Goal: Task Accomplishment & Management: Complete application form

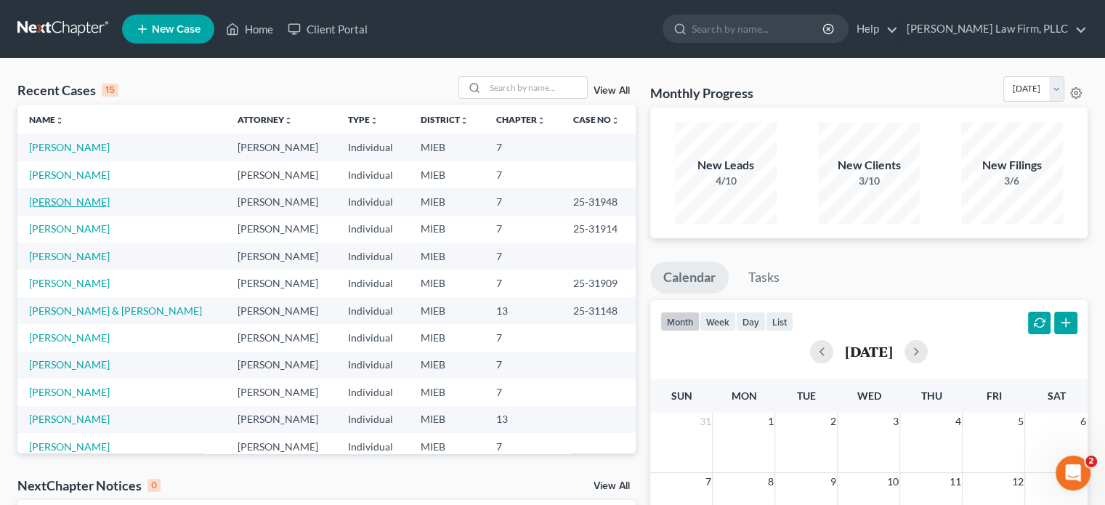
click at [52, 203] on link "[PERSON_NAME]" at bounding box center [69, 201] width 81 height 12
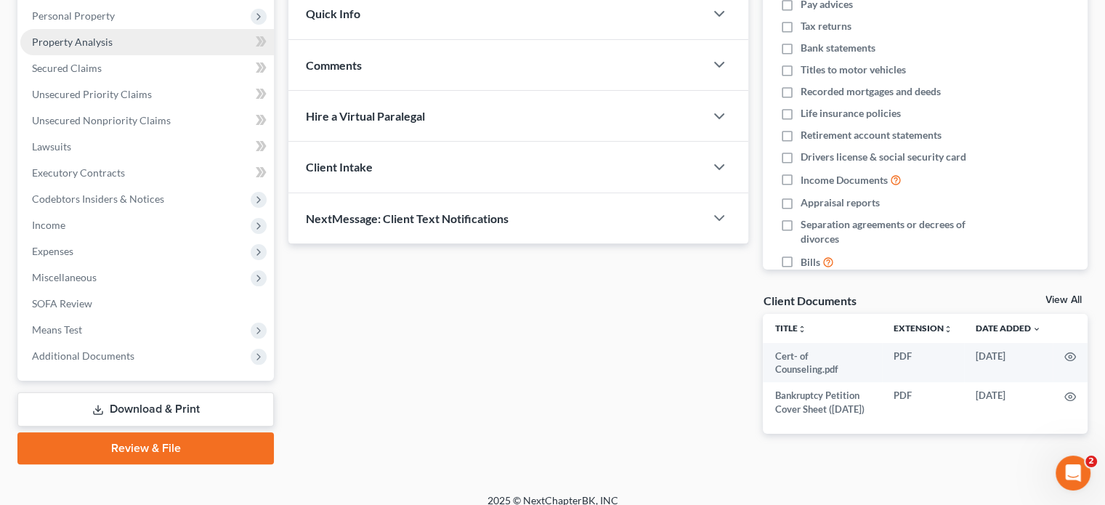
scroll to position [273, 0]
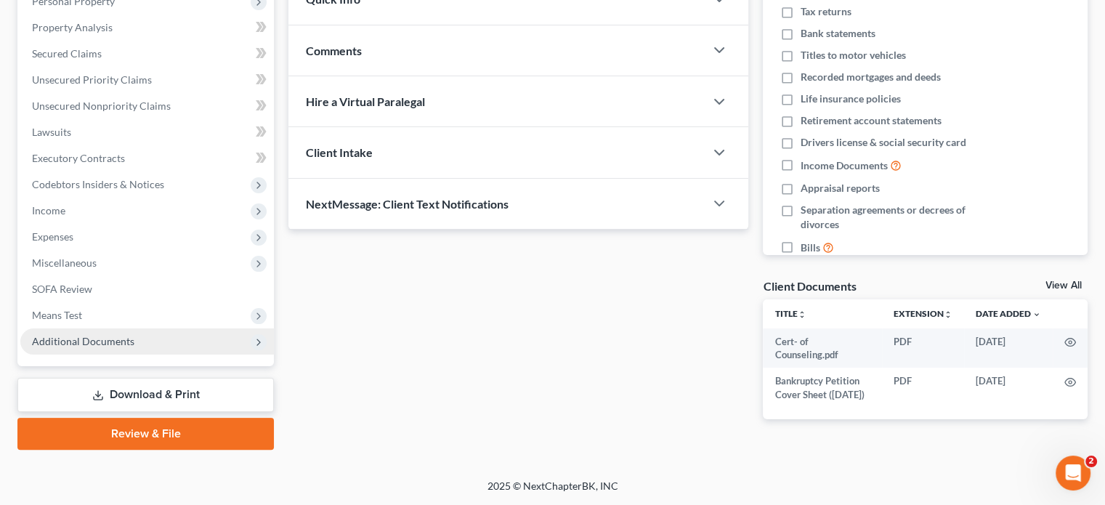
click at [118, 336] on span "Additional Documents" at bounding box center [83, 341] width 102 height 12
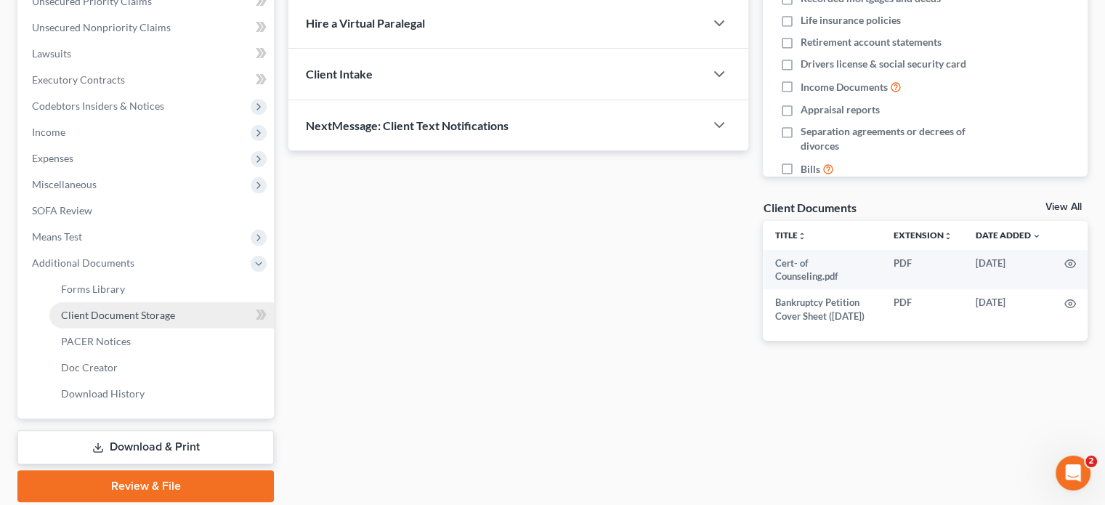
click at [140, 316] on span "Client Document Storage" at bounding box center [118, 315] width 114 height 12
select select "6"
select select "7"
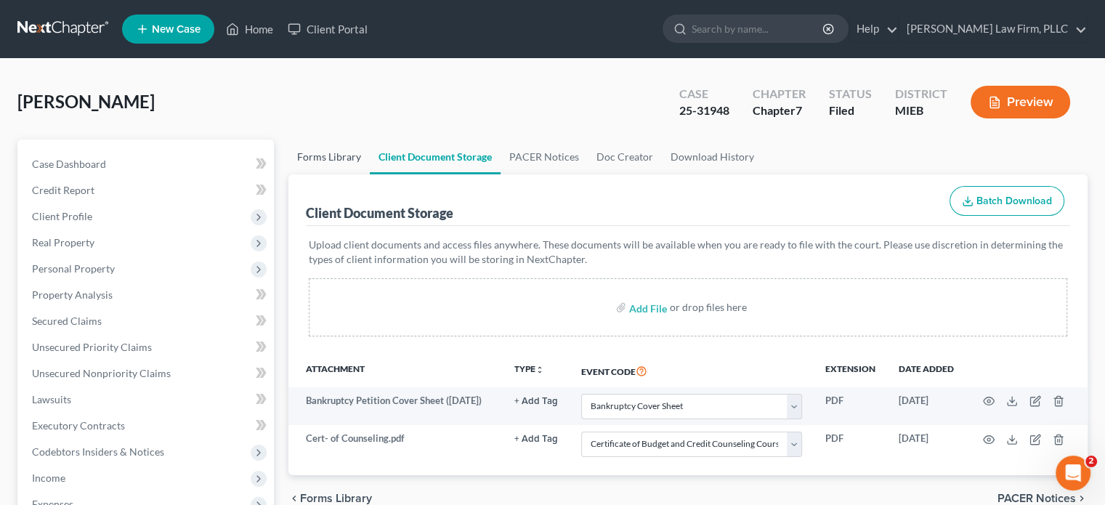
click at [315, 153] on link "Forms Library" at bounding box center [328, 157] width 81 height 35
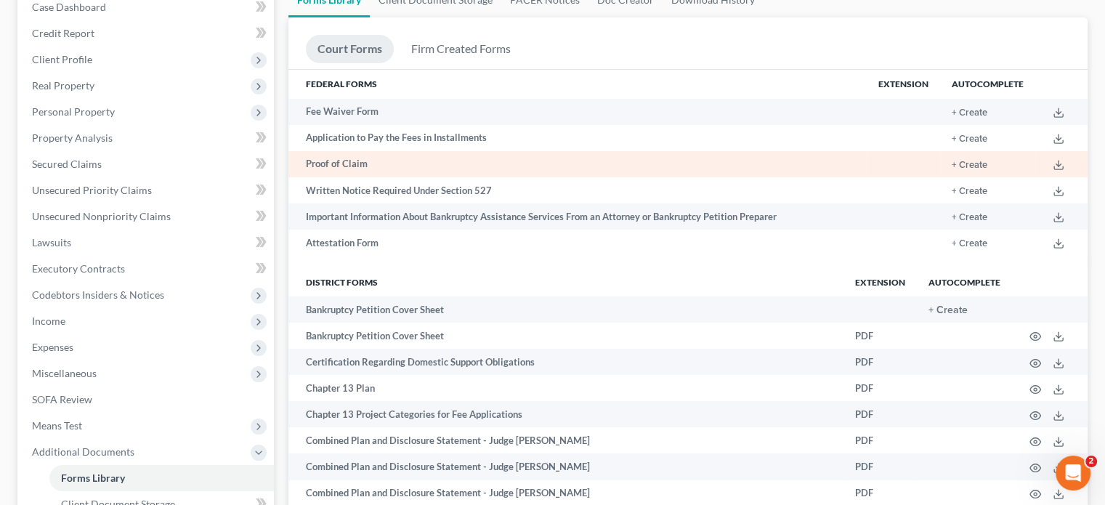
scroll to position [73, 0]
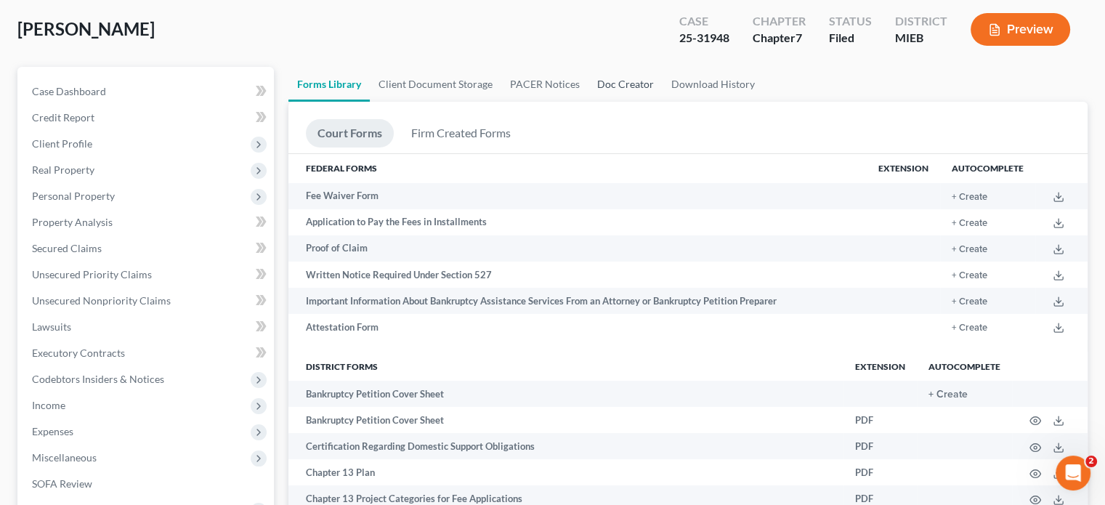
click at [618, 80] on link "Doc Creator" at bounding box center [626, 84] width 74 height 35
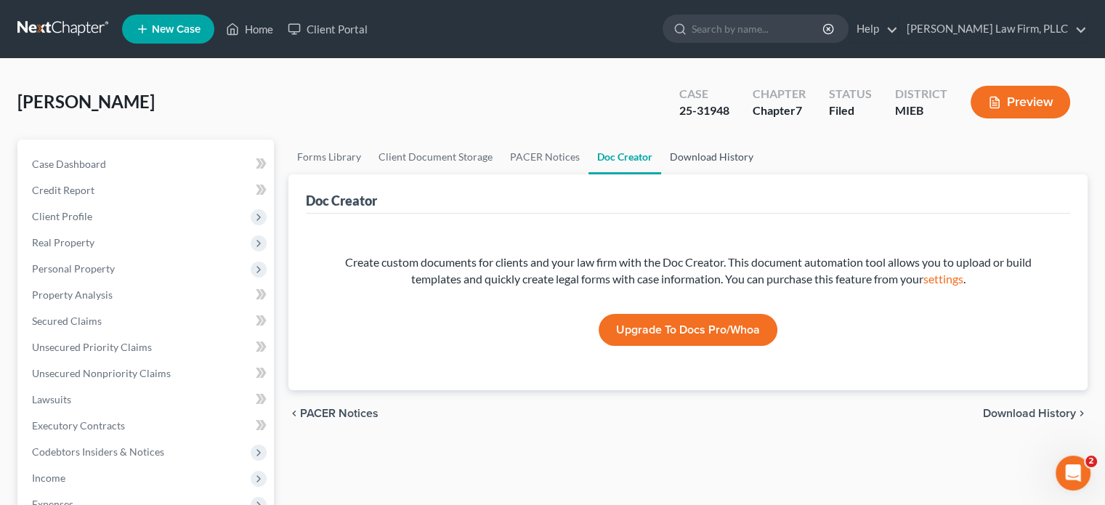
click at [695, 154] on link "Download History" at bounding box center [711, 157] width 101 height 35
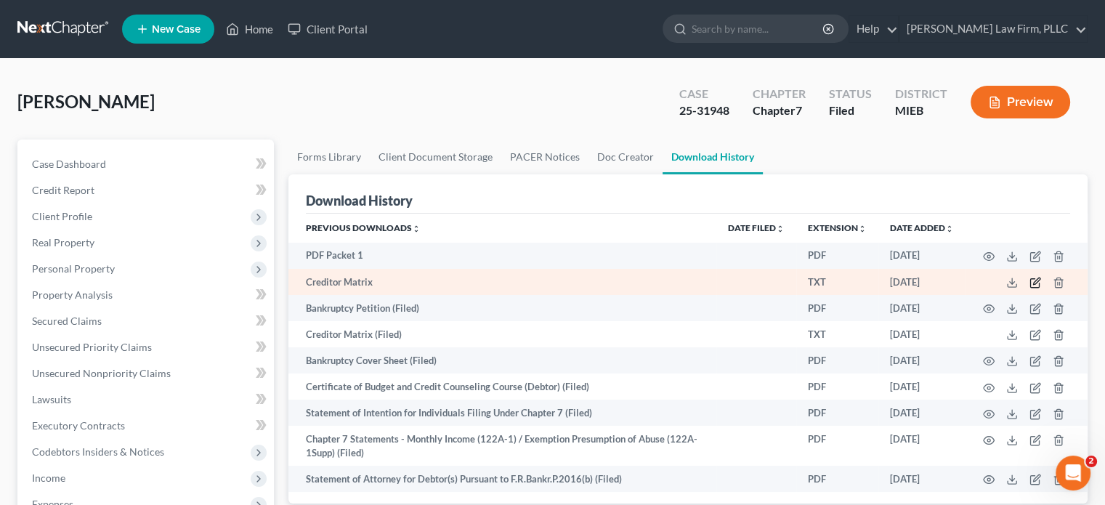
click at [1035, 280] on icon "button" at bounding box center [1036, 283] width 12 height 12
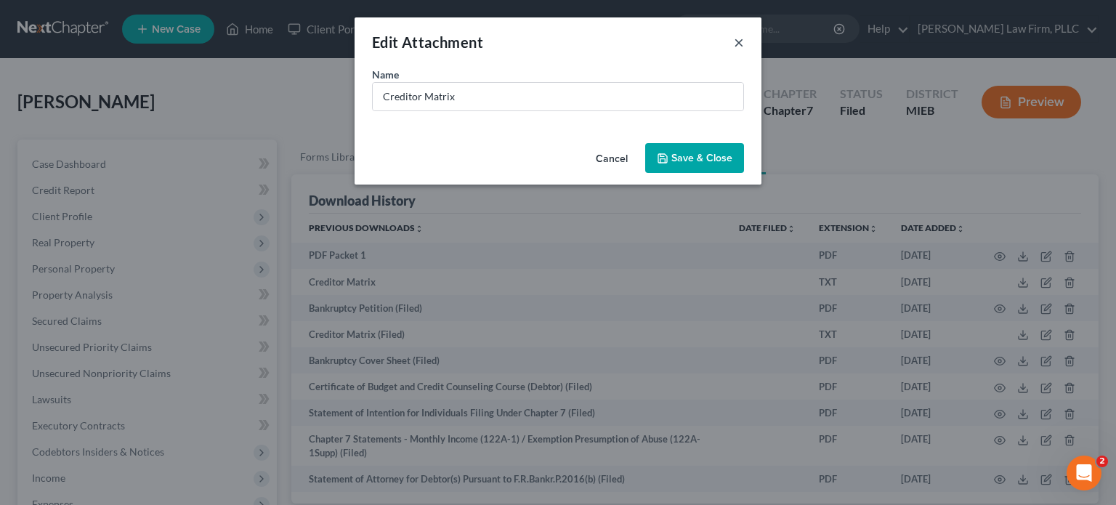
click at [743, 44] on button "×" at bounding box center [739, 41] width 10 height 17
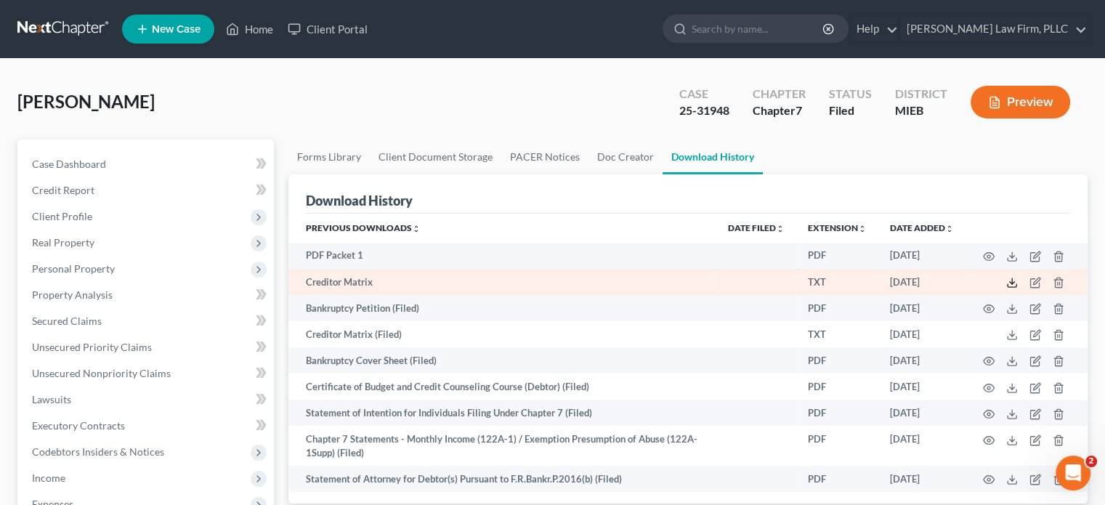
click at [1010, 282] on polyline at bounding box center [1012, 283] width 5 height 2
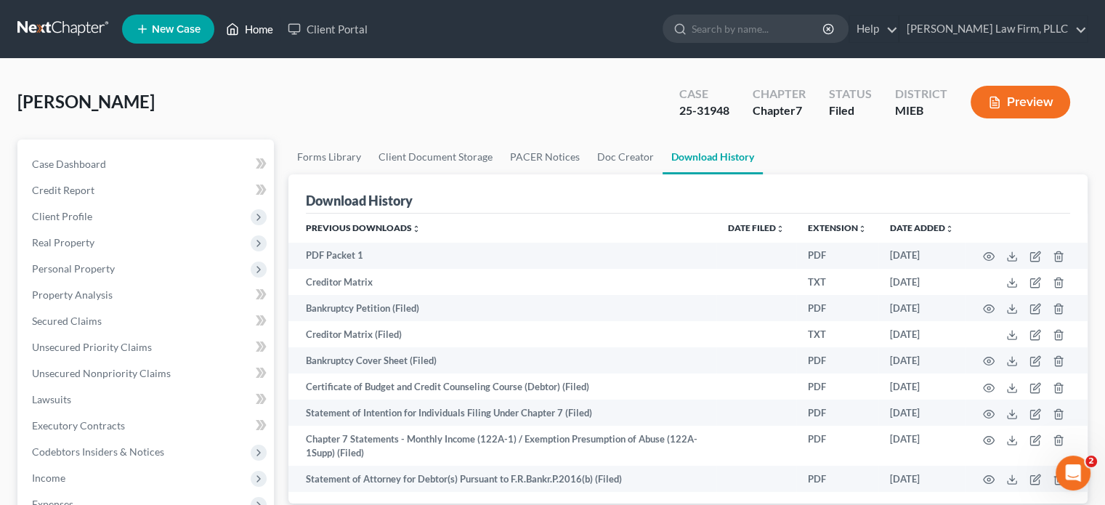
click at [257, 33] on link "Home" at bounding box center [250, 29] width 62 height 26
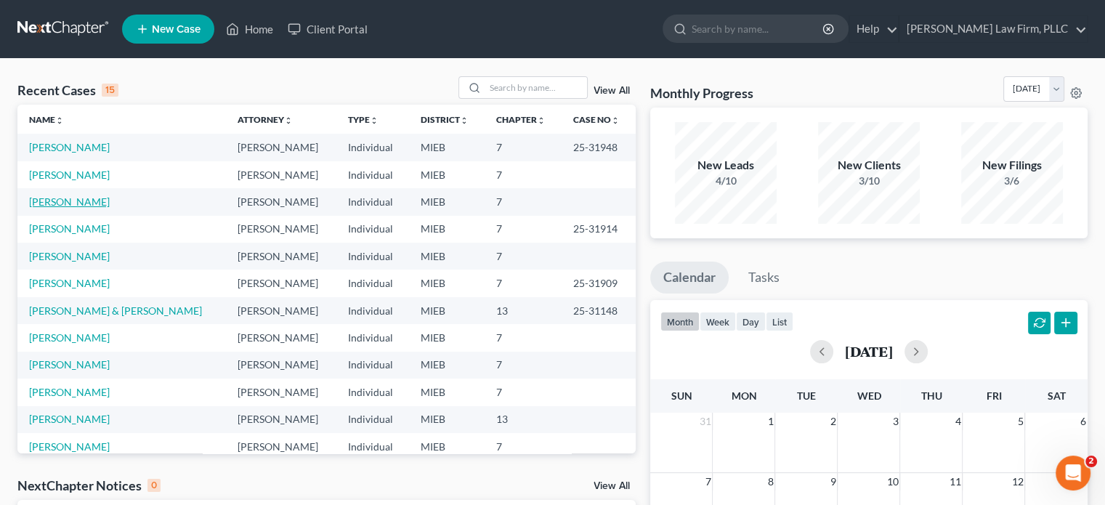
click at [57, 201] on link "[PERSON_NAME]" at bounding box center [69, 201] width 81 height 12
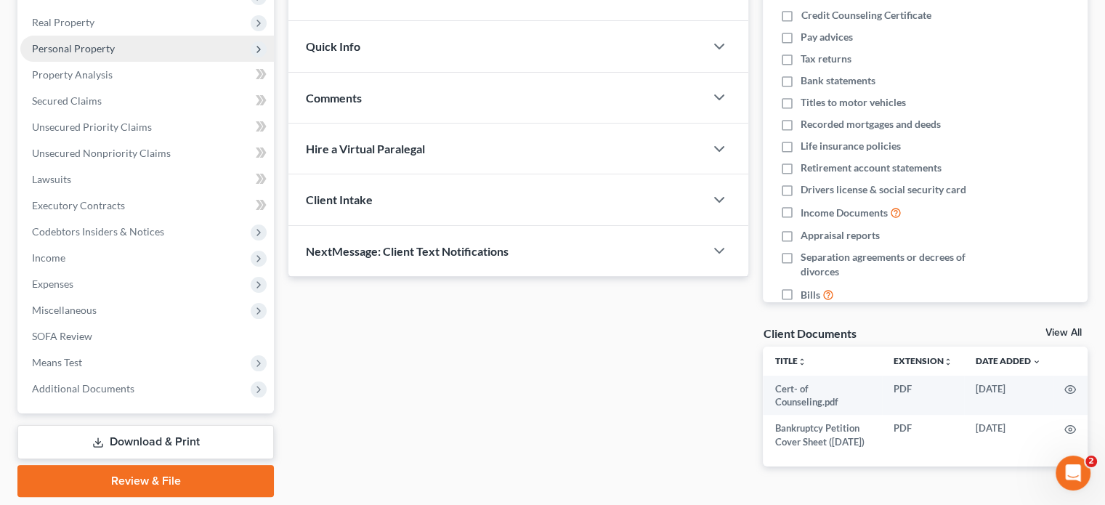
scroll to position [273, 0]
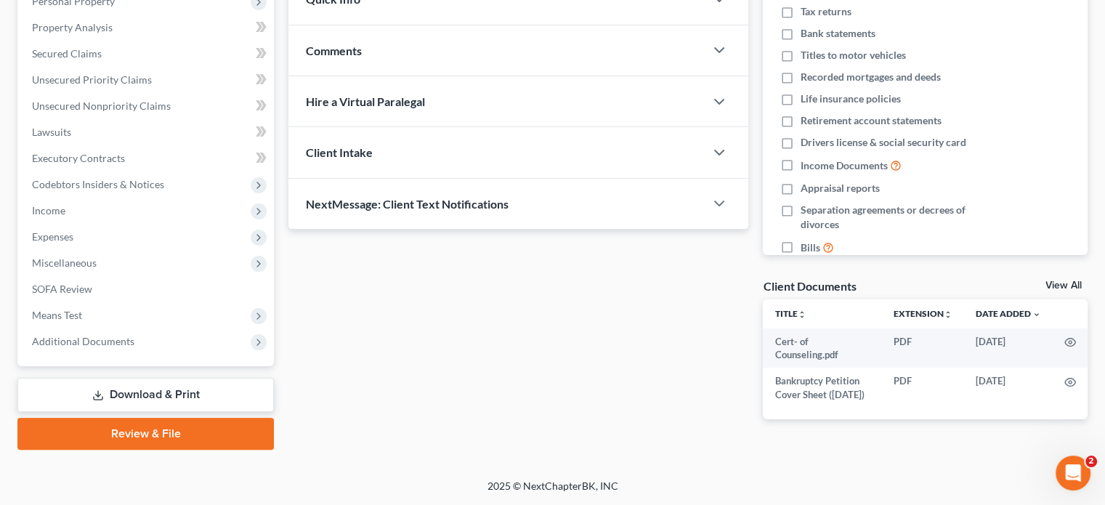
click at [157, 427] on link "Review & File" at bounding box center [145, 434] width 256 height 32
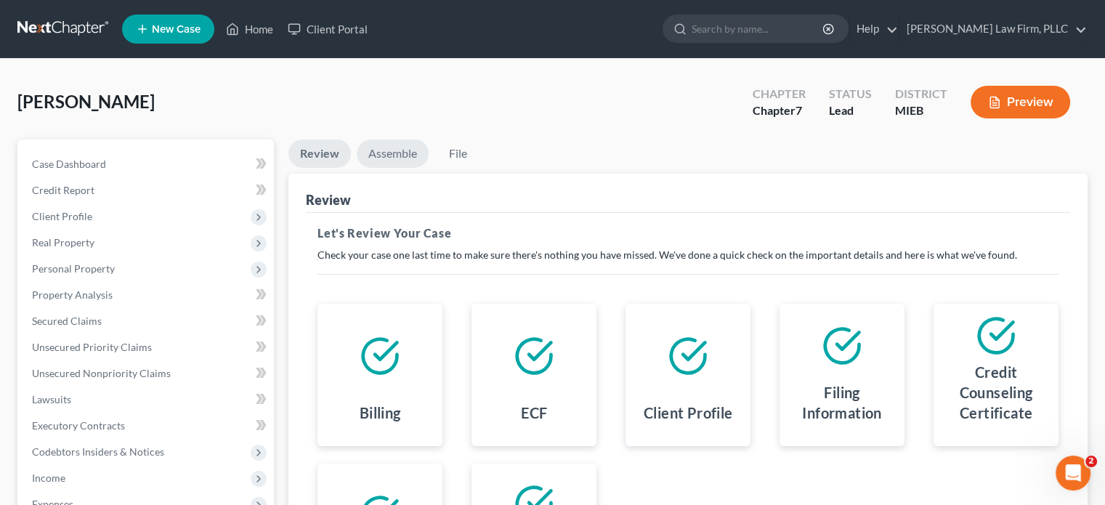
click at [393, 150] on link "Assemble" at bounding box center [393, 154] width 72 height 28
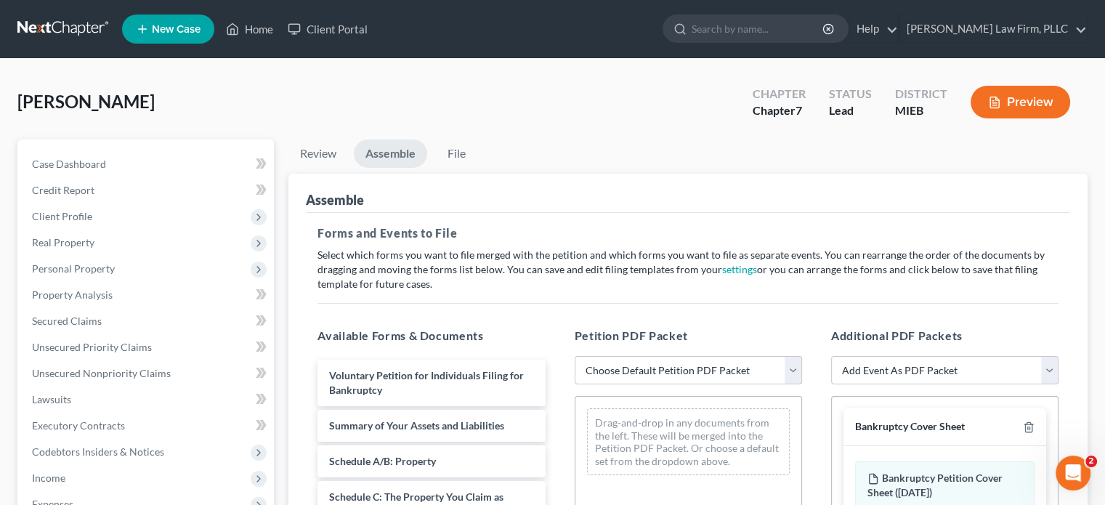
click at [800, 368] on select "Choose Default Petition PDF Packet Emergency Filing (Voluntary Petition and Cre…" at bounding box center [688, 370] width 227 height 29
select select "2"
click at [575, 356] on select "Choose Default Petition PDF Packet Emergency Filing (Voluntary Petition and Cre…" at bounding box center [688, 370] width 227 height 29
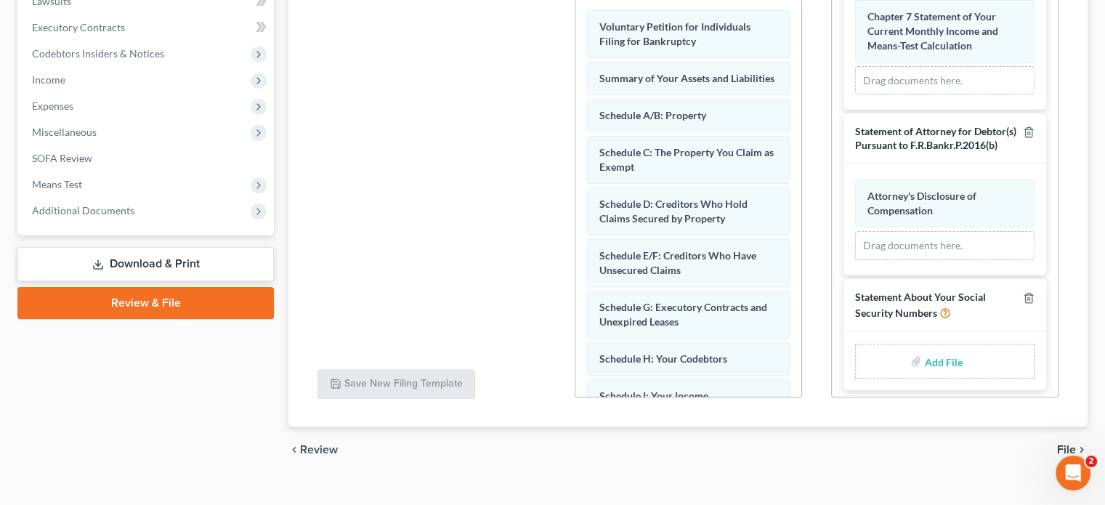
scroll to position [709, 0]
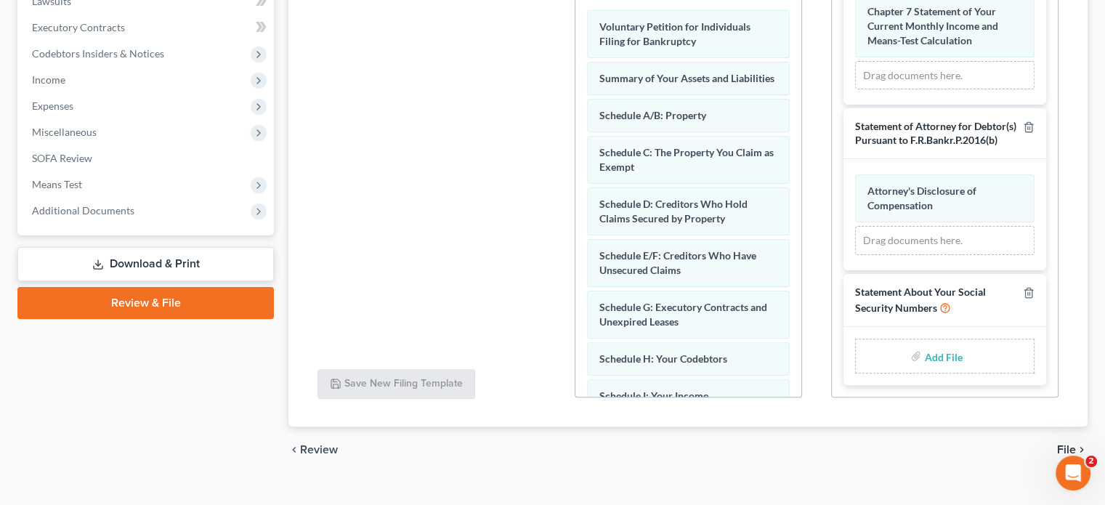
click at [939, 352] on input "file" at bounding box center [941, 356] width 35 height 26
type input "C:\fakepath\Statement of Soc. Sec. Number.pdf"
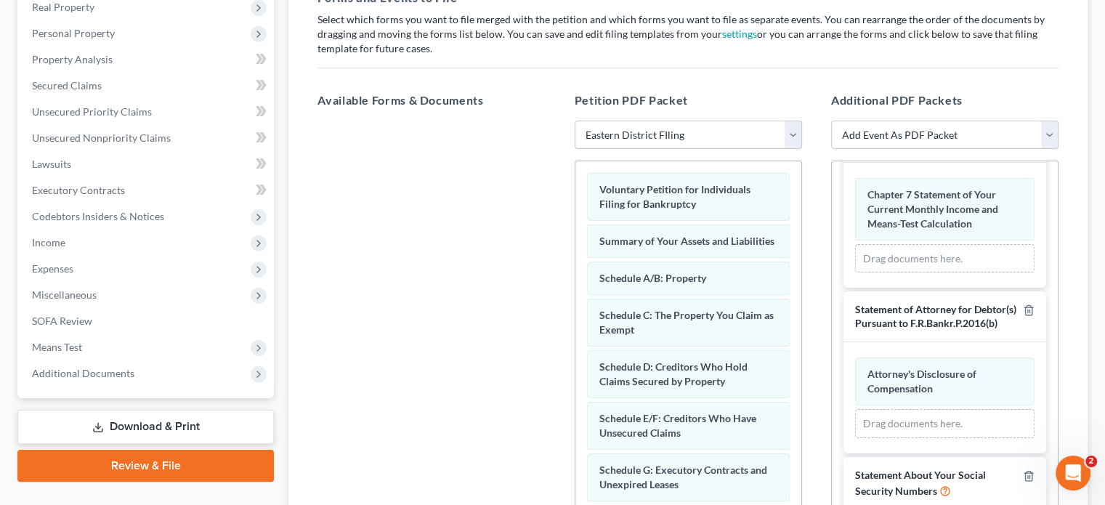
scroll to position [108, 0]
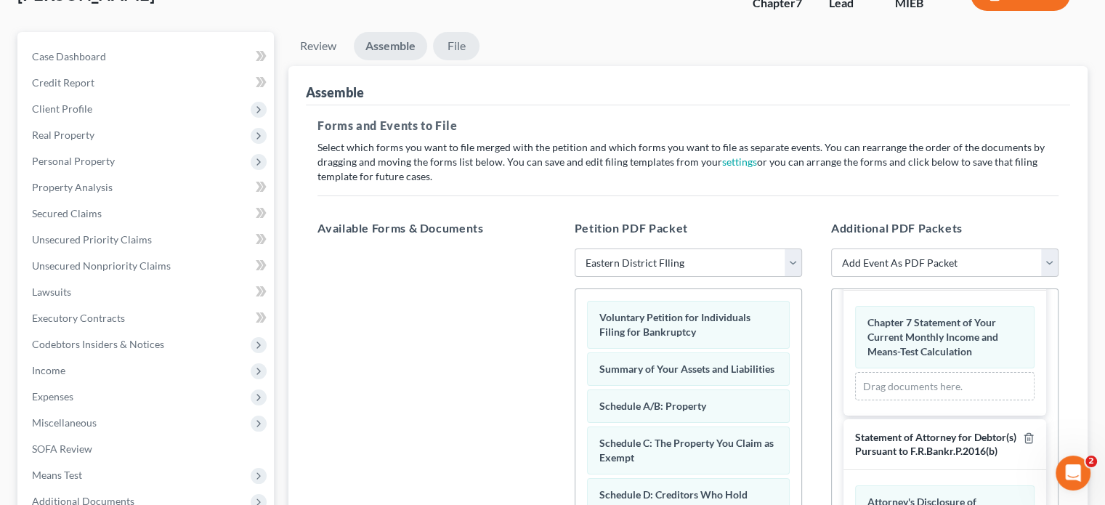
click at [463, 47] on link "File" at bounding box center [456, 46] width 47 height 28
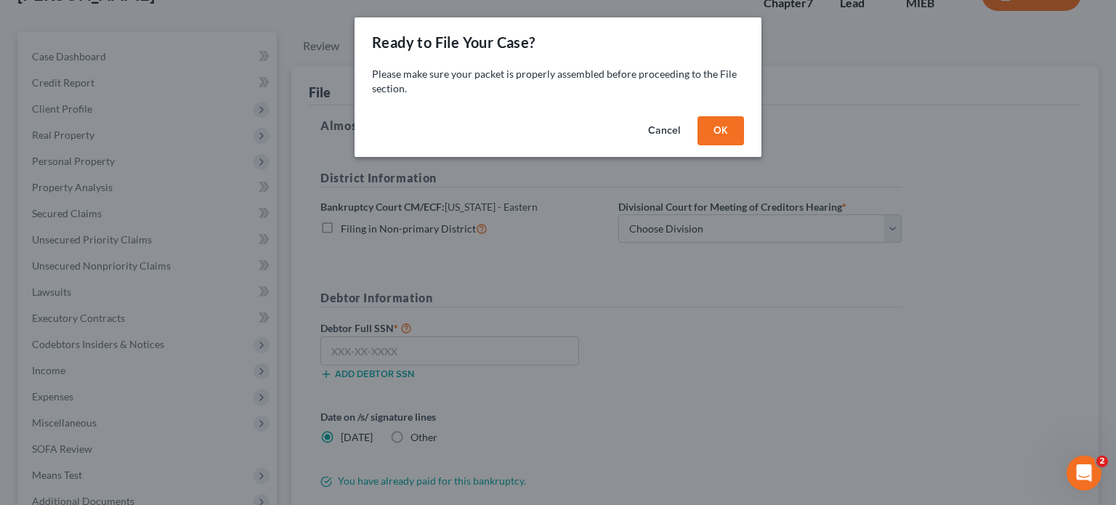
click at [716, 130] on button "OK" at bounding box center [721, 130] width 47 height 29
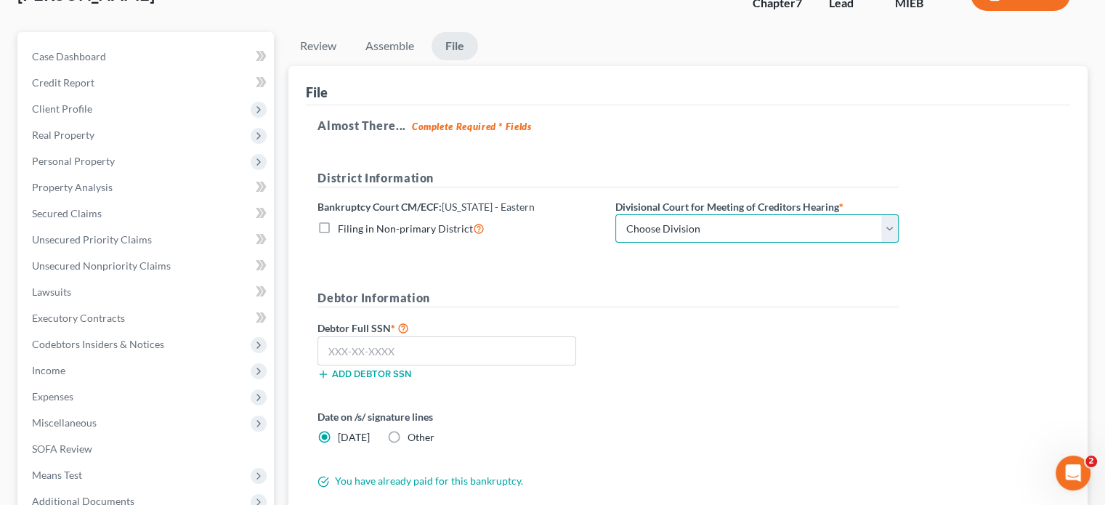
click at [696, 227] on select "Choose Division [GEOGRAPHIC_DATA] [GEOGRAPHIC_DATA] [GEOGRAPHIC_DATA]" at bounding box center [756, 228] width 283 height 29
select select "2"
click at [615, 214] on select "Choose Division [GEOGRAPHIC_DATA] [GEOGRAPHIC_DATA] [GEOGRAPHIC_DATA]" at bounding box center [756, 228] width 283 height 29
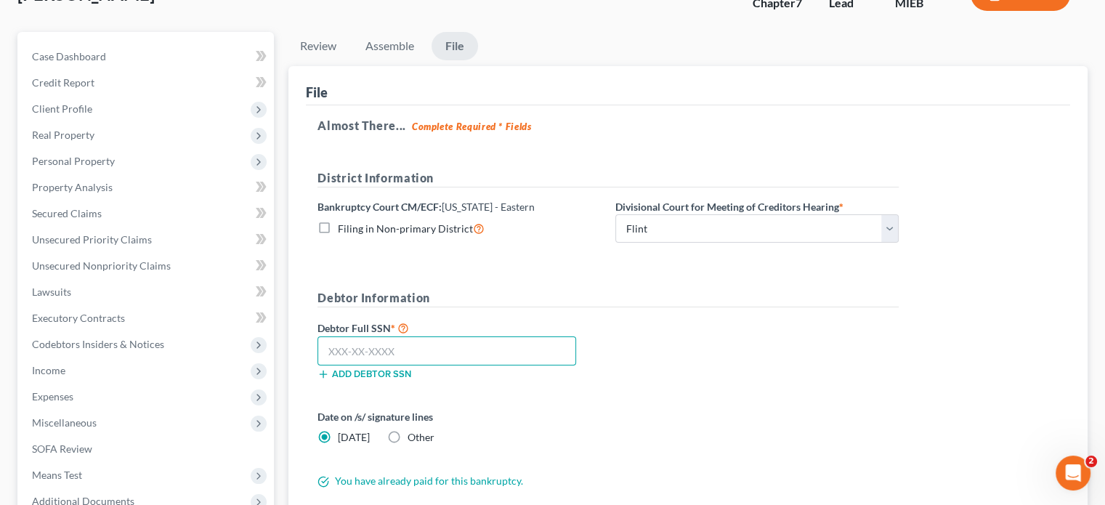
click at [546, 348] on input "text" at bounding box center [447, 350] width 259 height 29
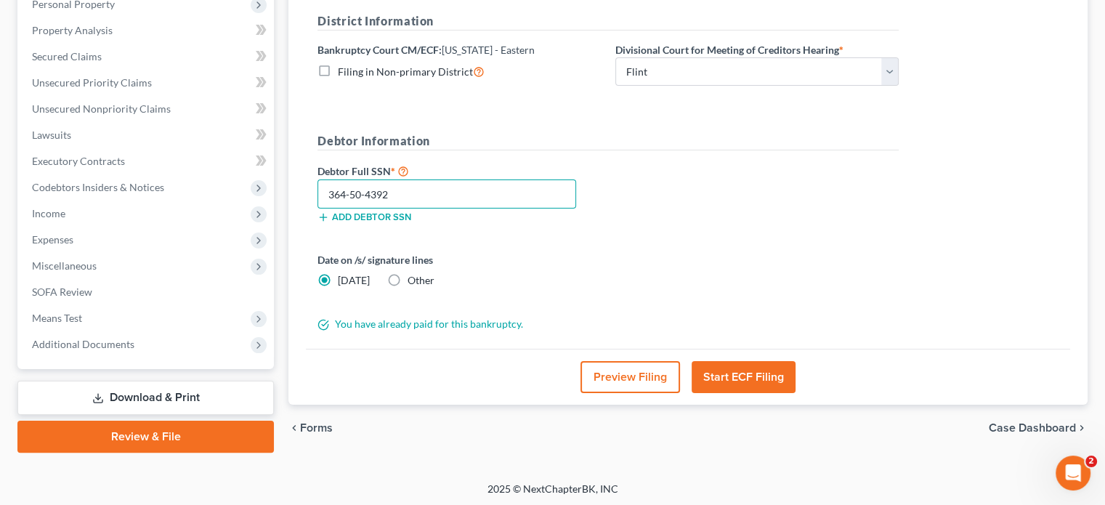
scroll to position [266, 0]
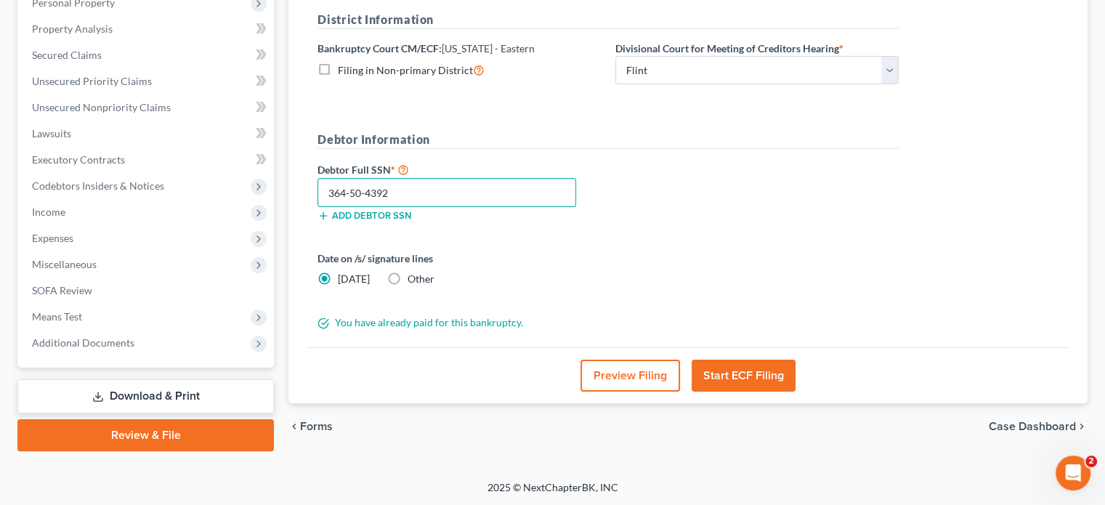
type input "364-50-4392"
click at [735, 374] on button "Start ECF Filing" at bounding box center [744, 376] width 104 height 32
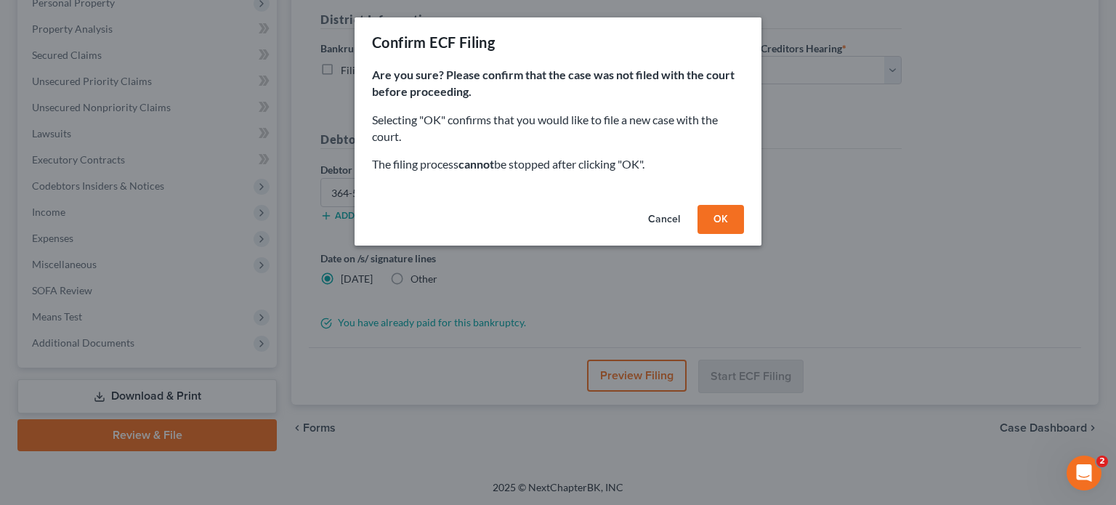
click at [725, 214] on button "OK" at bounding box center [721, 219] width 47 height 29
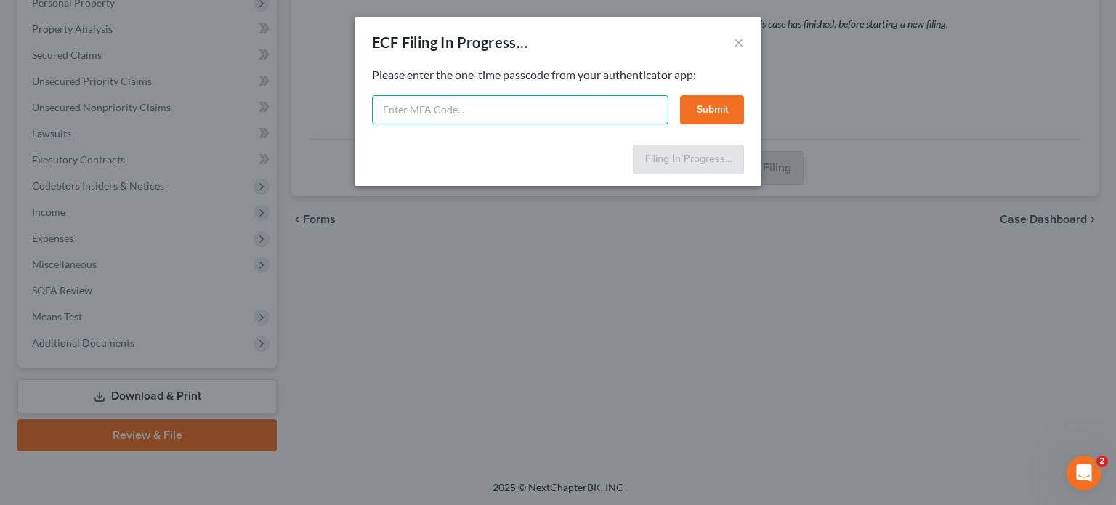
click at [529, 107] on input "text" at bounding box center [520, 109] width 296 height 29
type input "436603"
click at [698, 109] on button "Submit" at bounding box center [712, 109] width 64 height 29
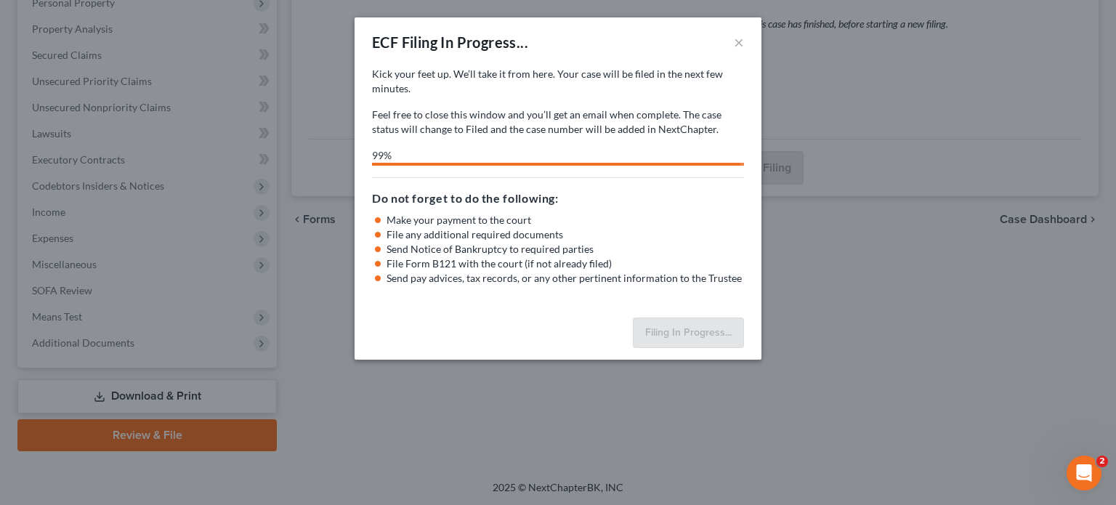
select select "2"
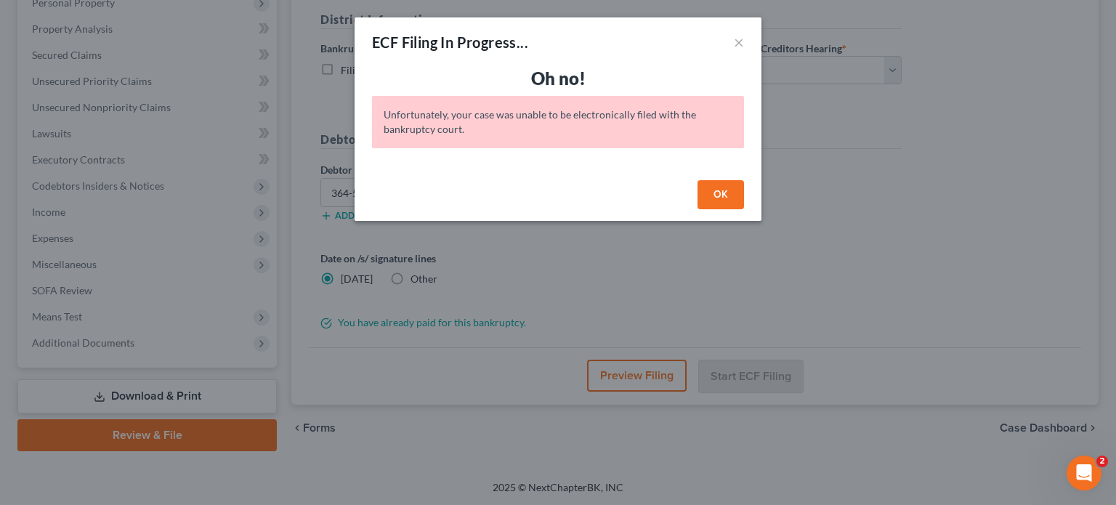
click at [723, 195] on button "OK" at bounding box center [721, 194] width 47 height 29
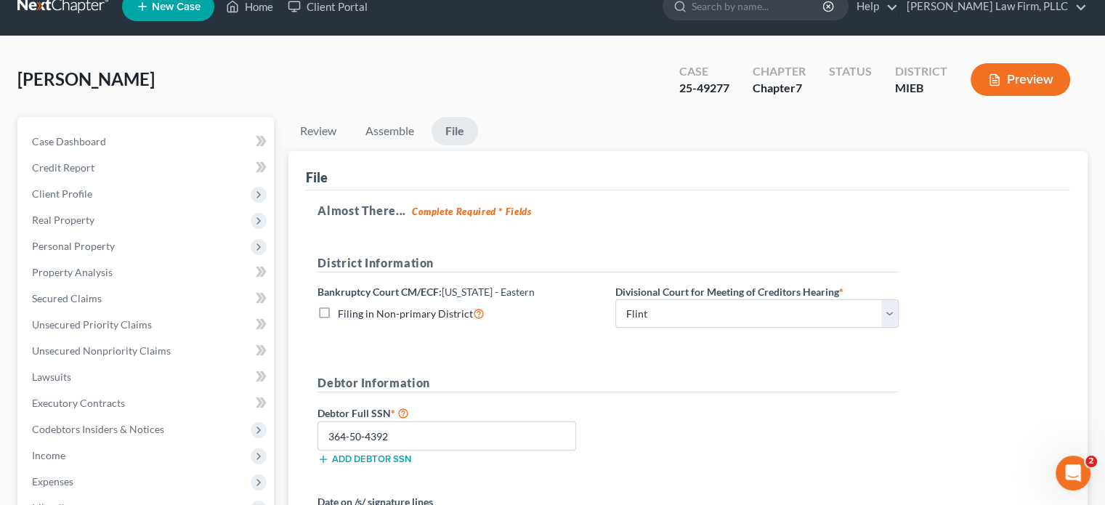
scroll to position [0, 0]
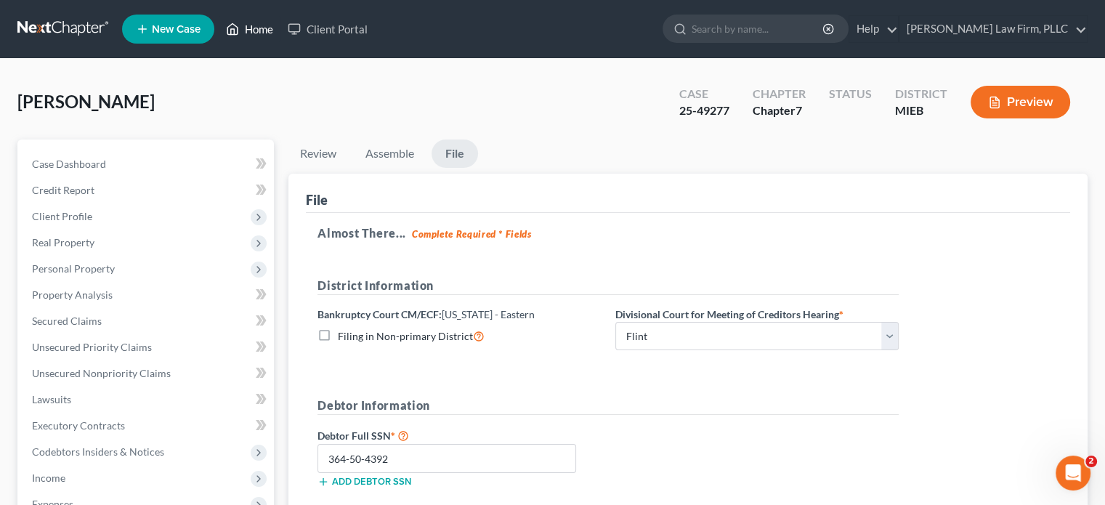
click at [247, 31] on link "Home" at bounding box center [250, 29] width 62 height 26
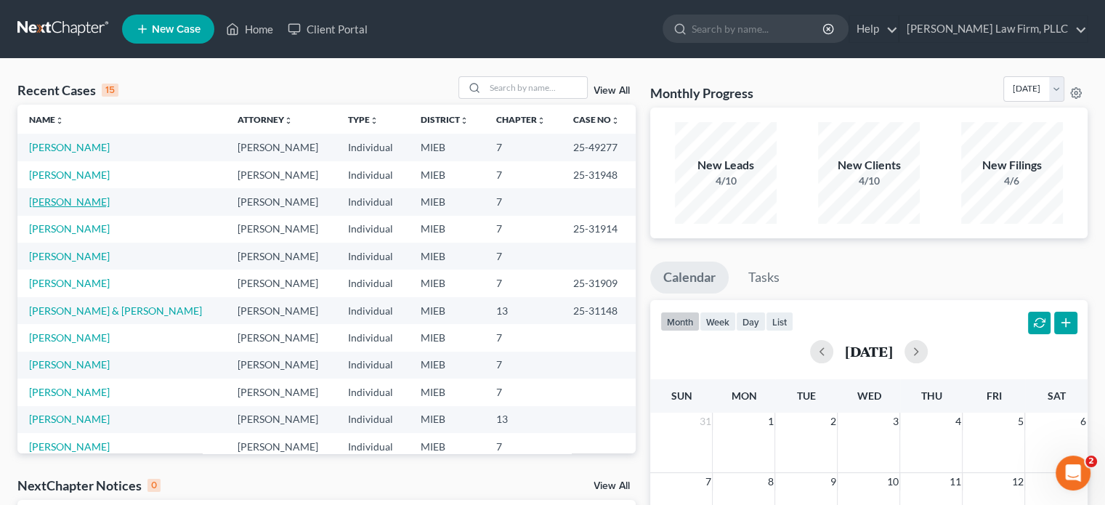
click at [80, 199] on link "[PERSON_NAME]" at bounding box center [69, 201] width 81 height 12
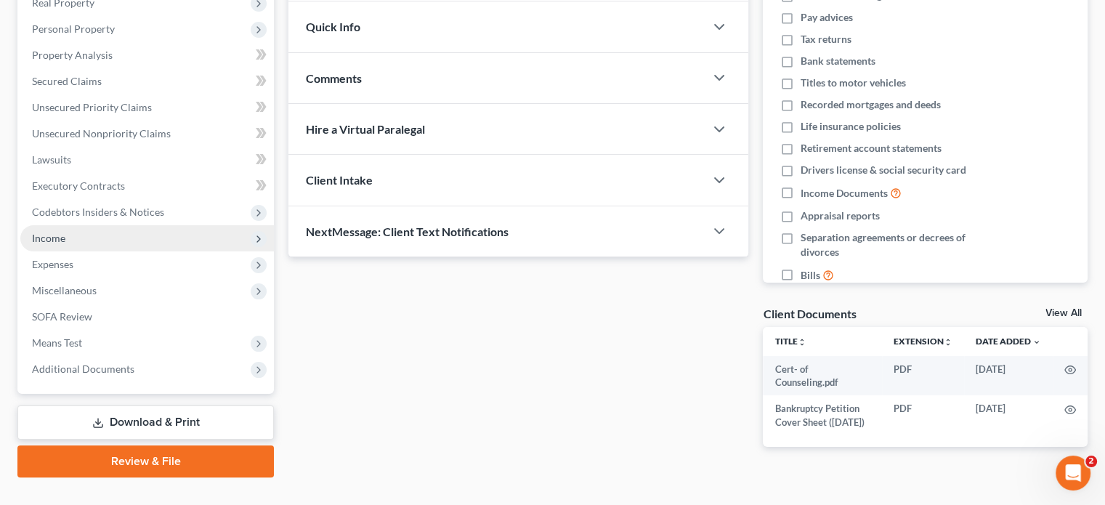
scroll to position [273, 0]
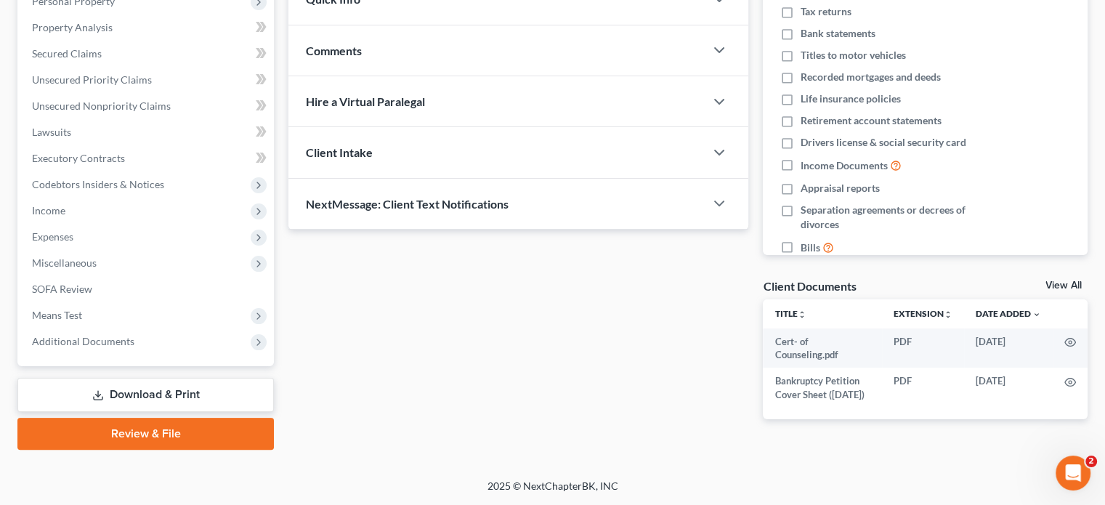
click at [202, 427] on link "Review & File" at bounding box center [145, 434] width 256 height 32
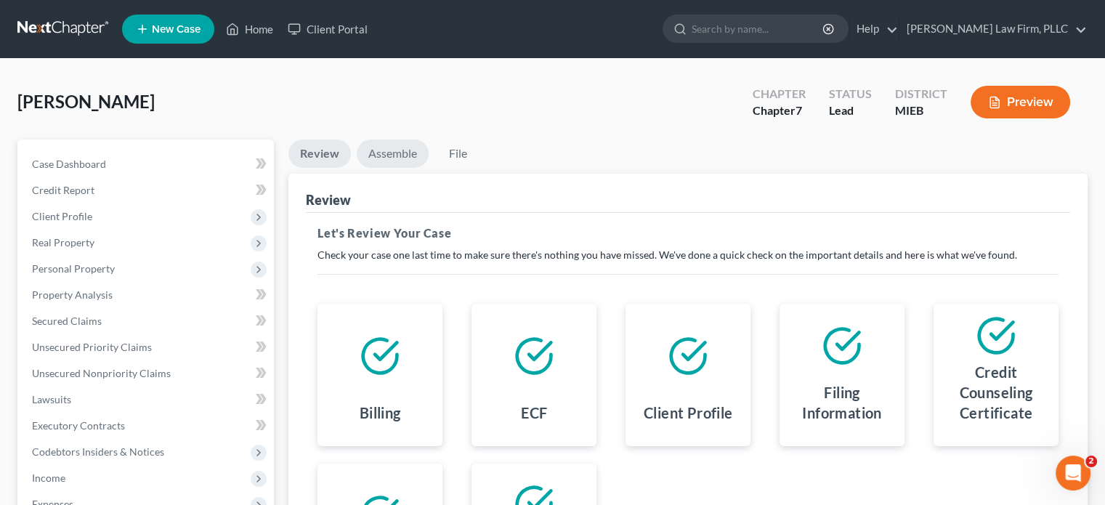
click at [388, 148] on link "Assemble" at bounding box center [393, 154] width 72 height 28
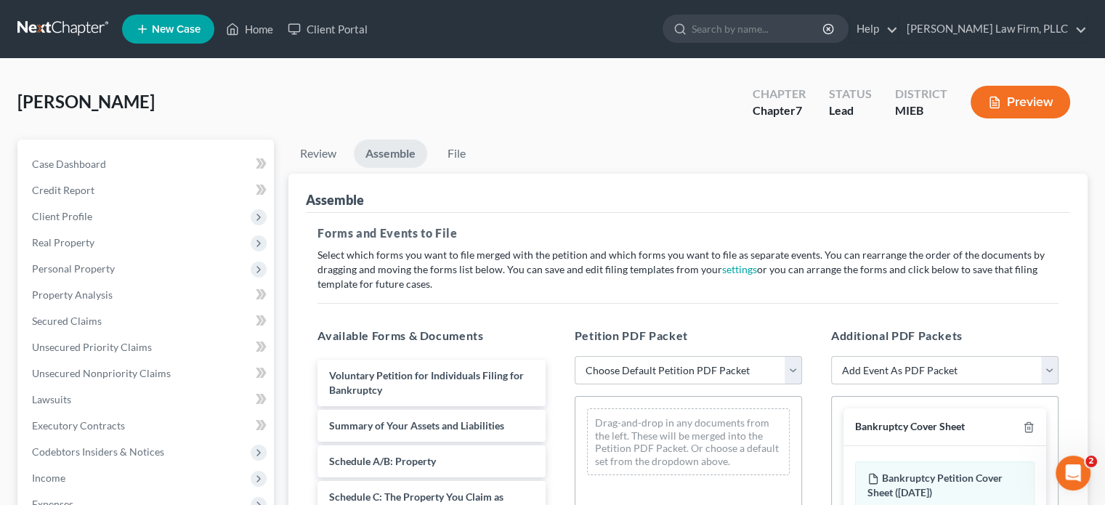
click at [737, 363] on select "Choose Default Petition PDF Packet Emergency Filing (Voluntary Petition and Cre…" at bounding box center [688, 370] width 227 height 29
select select "2"
click at [575, 356] on select "Choose Default Petition PDF Packet Emergency Filing (Voluntary Petition and Cre…" at bounding box center [688, 370] width 227 height 29
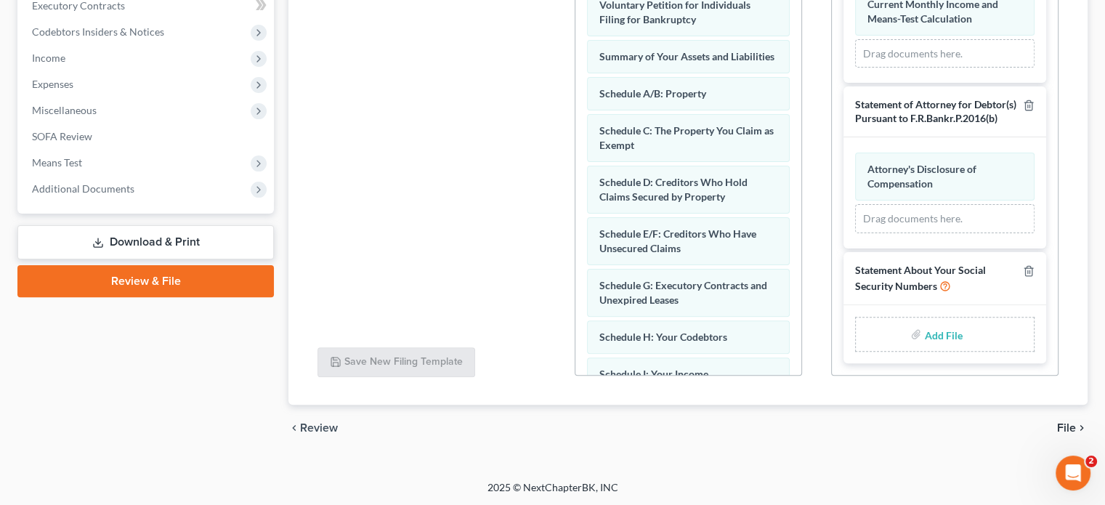
scroll to position [709, 0]
click at [938, 334] on input "file" at bounding box center [941, 334] width 35 height 26
type input "C:\fakepath\Statment of Soc Sec.pdf"
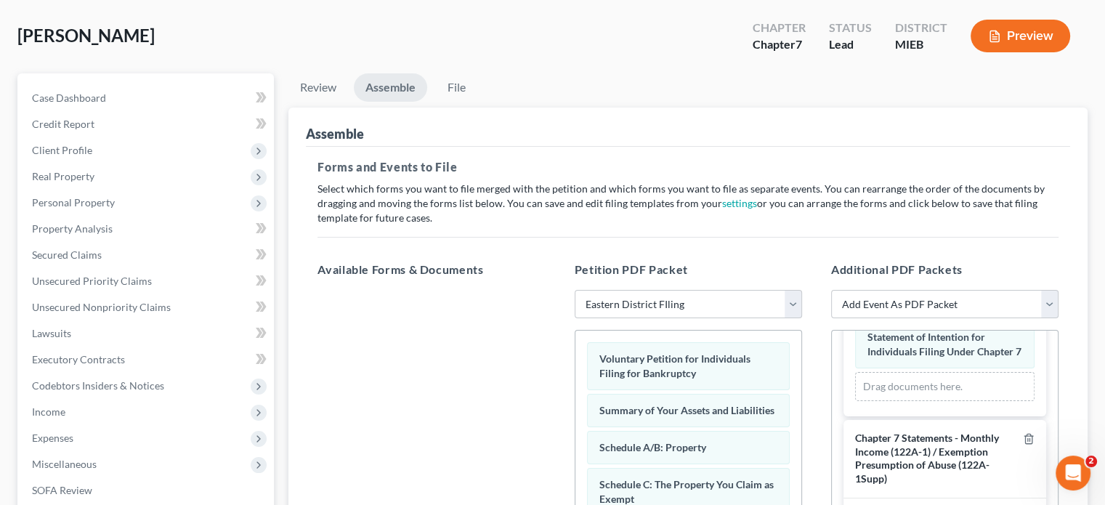
scroll to position [0, 0]
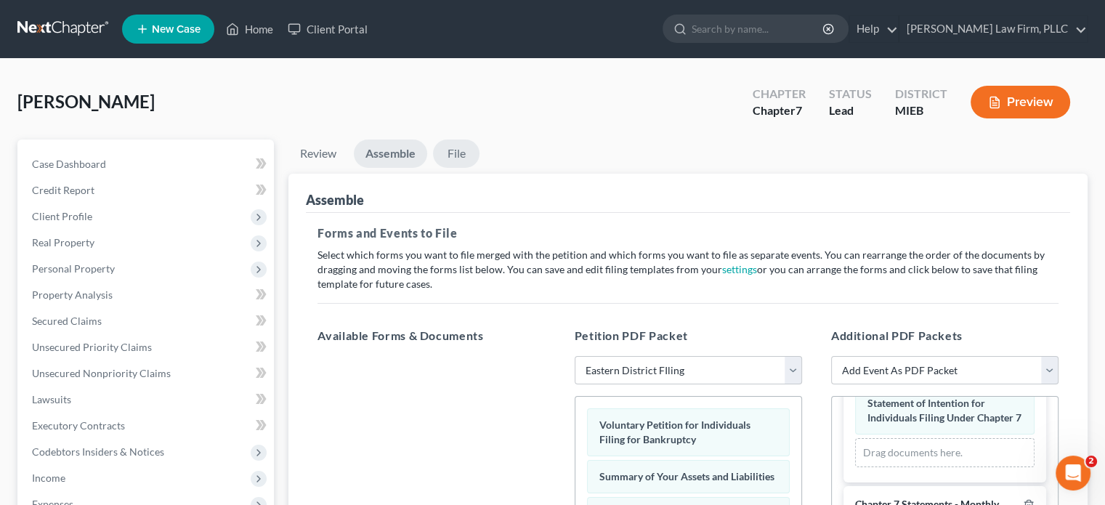
click at [461, 148] on link "File" at bounding box center [456, 154] width 47 height 28
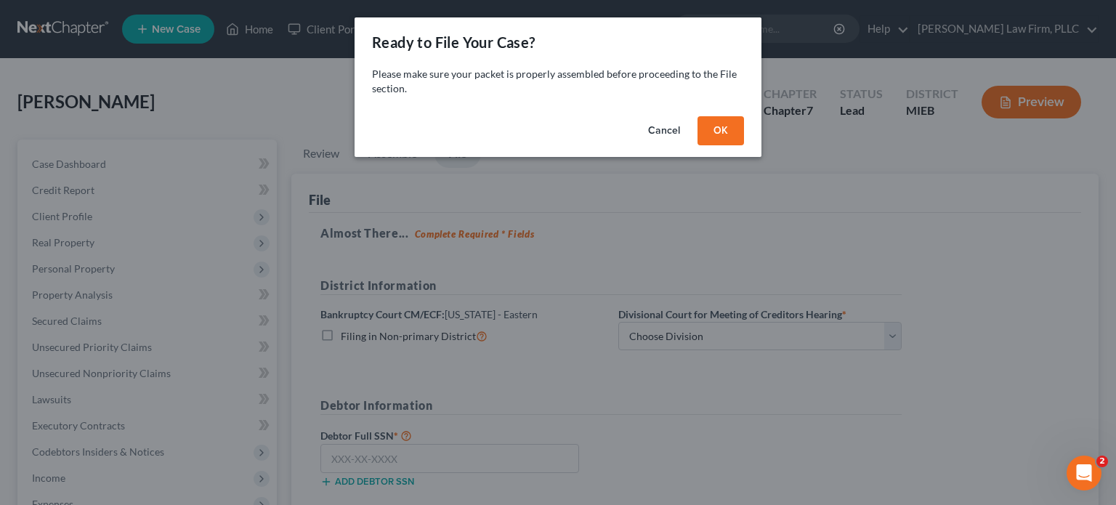
click at [730, 135] on button "OK" at bounding box center [721, 130] width 47 height 29
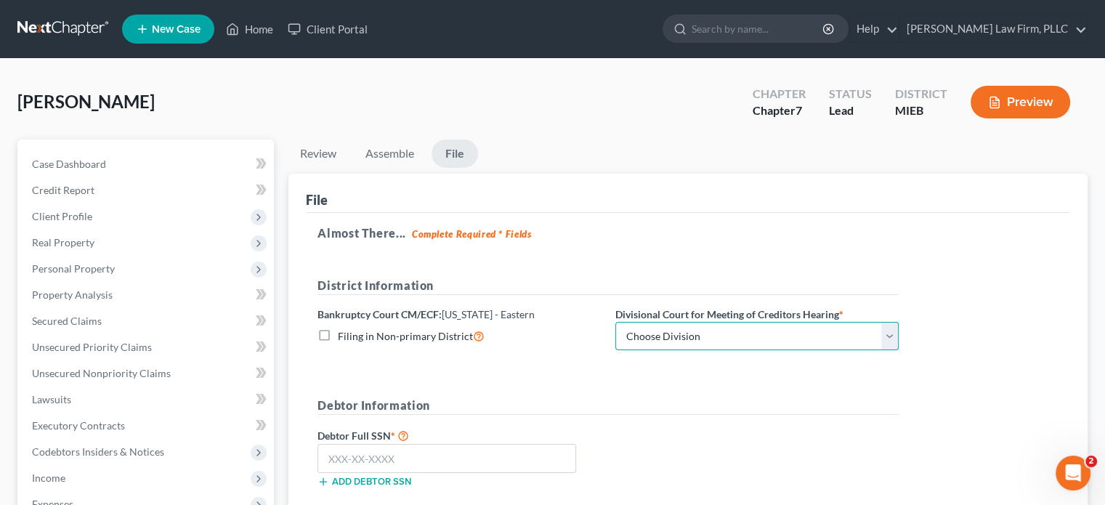
click at [718, 338] on select "Choose Division [GEOGRAPHIC_DATA] [GEOGRAPHIC_DATA] [GEOGRAPHIC_DATA]" at bounding box center [756, 336] width 283 height 29
select select "2"
click at [615, 322] on select "Choose Division [GEOGRAPHIC_DATA] [GEOGRAPHIC_DATA] [GEOGRAPHIC_DATA]" at bounding box center [756, 336] width 283 height 29
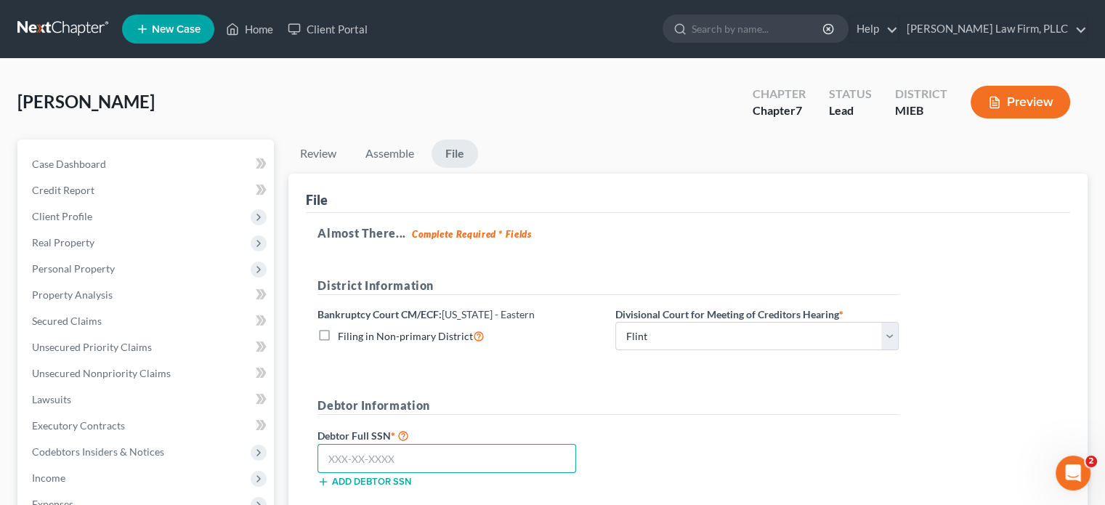
click at [454, 456] on input "text" at bounding box center [447, 458] width 259 height 29
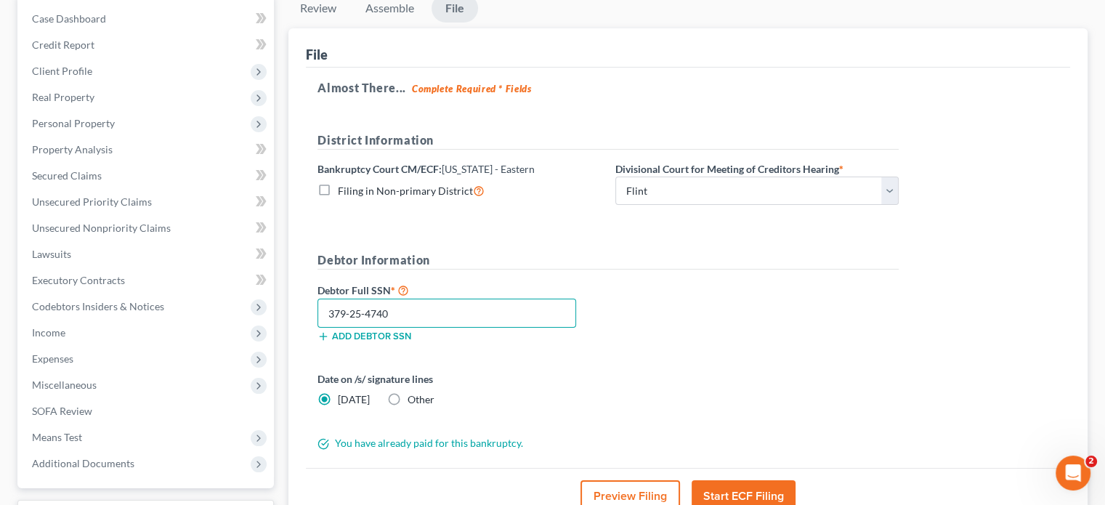
scroll to position [218, 0]
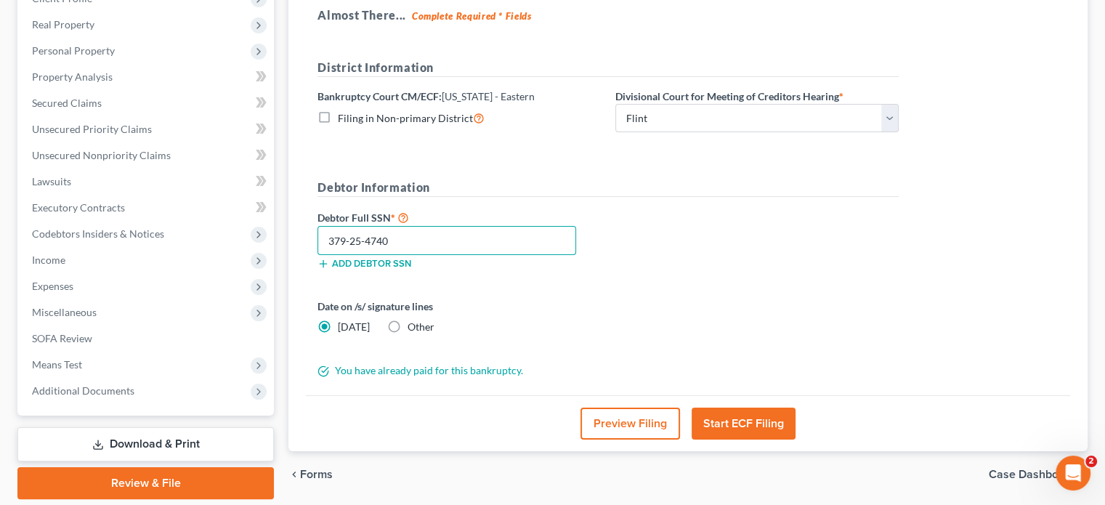
type input "379-25-4740"
click at [721, 421] on button "Start ECF Filing" at bounding box center [744, 424] width 104 height 32
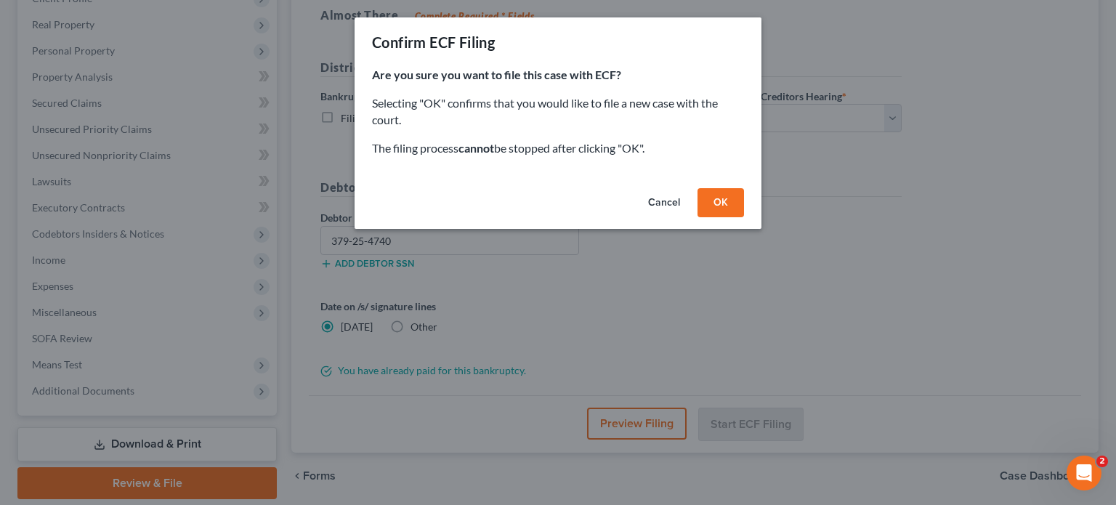
click at [725, 206] on button "OK" at bounding box center [721, 202] width 47 height 29
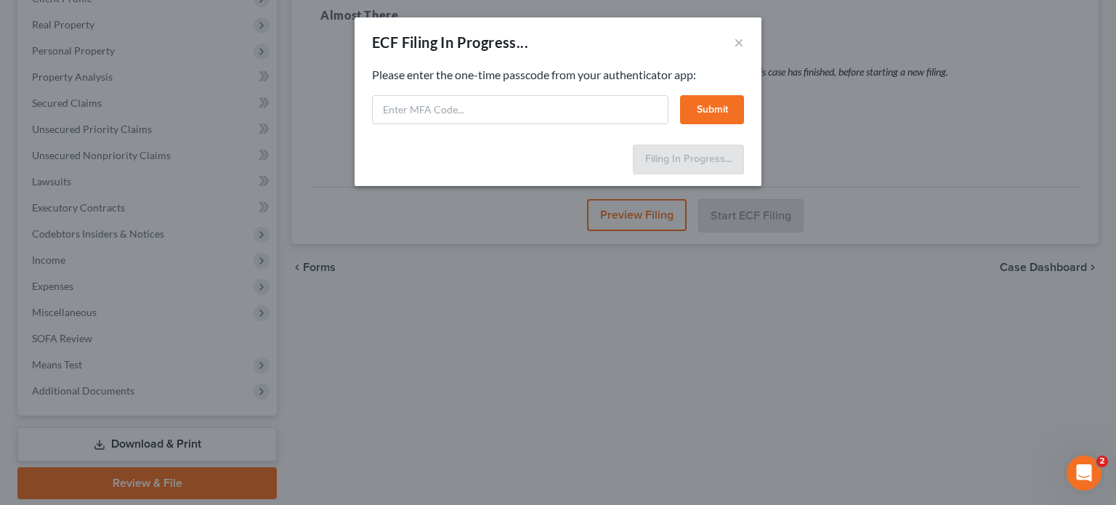
click at [448, 127] on div "Feel free to download your entire bankruptcy packet here: Please enter the one-…" at bounding box center [558, 103] width 407 height 72
click at [450, 115] on input "text" at bounding box center [520, 109] width 296 height 29
type input "029999"
click at [704, 105] on button "Submit" at bounding box center [712, 109] width 64 height 29
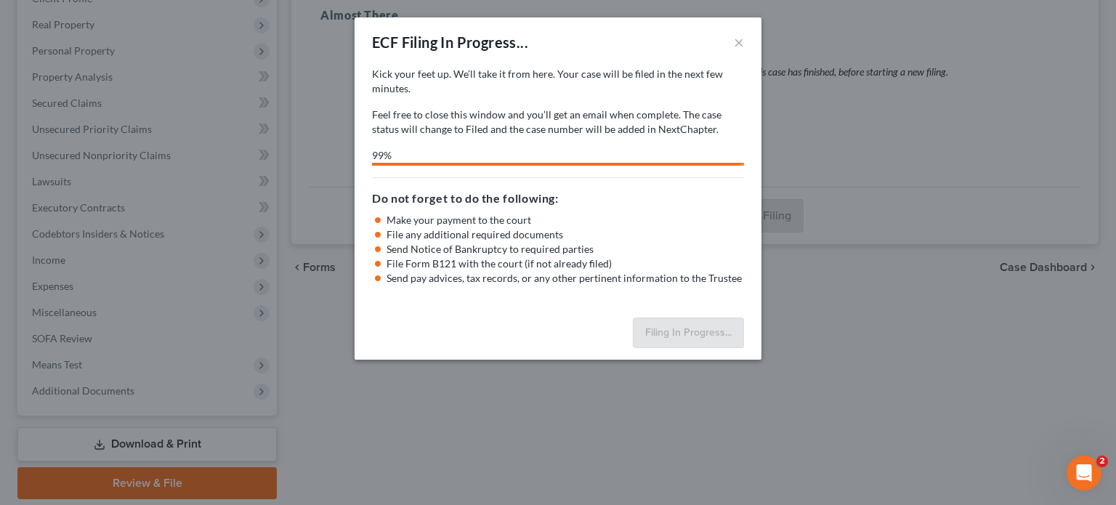
select select "2"
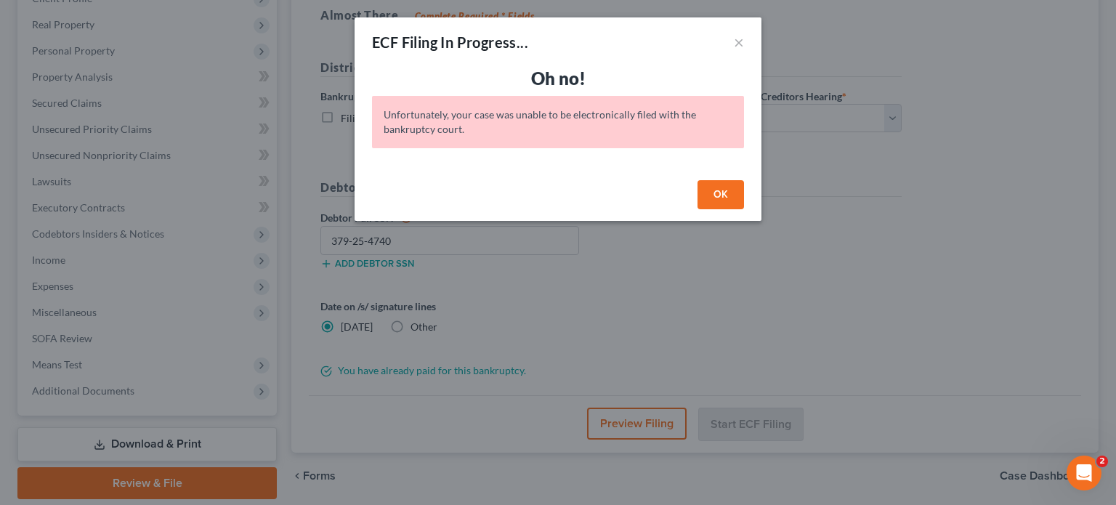
click at [730, 195] on button "OK" at bounding box center [721, 194] width 47 height 29
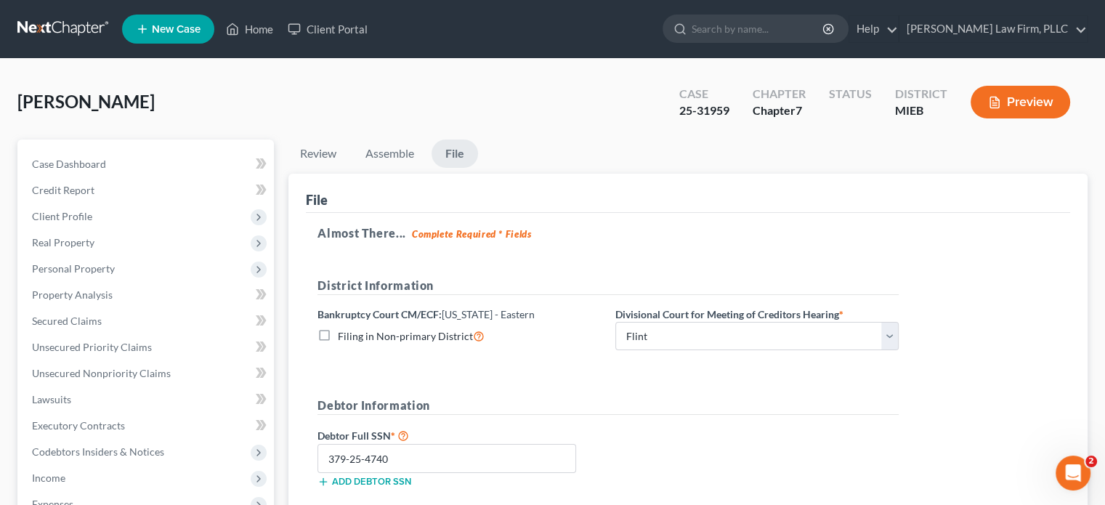
scroll to position [0, 0]
